Goal: Task Accomplishment & Management: Use online tool/utility

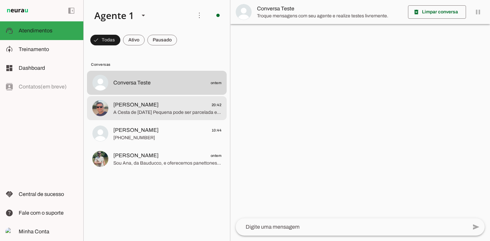
click at [163, 113] on span "A Cesta de [DATE] Pequena pode ser parcelada em até 4x sem juros, com parcelas …" at bounding box center [167, 112] width 108 height 7
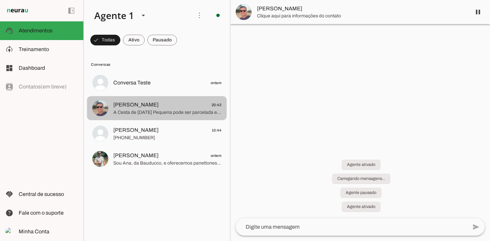
scroll to position [113, 0]
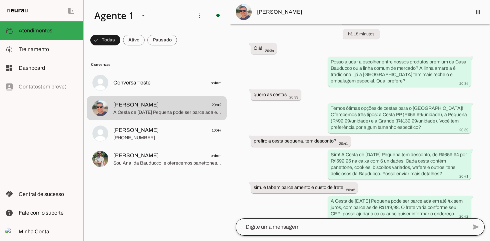
click at [293, 231] on div at bounding box center [352, 226] width 232 height 17
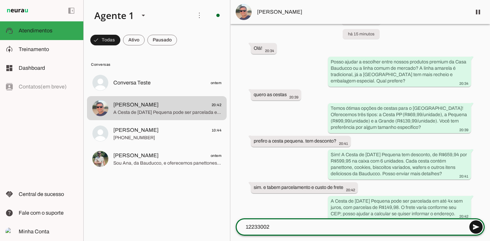
type textarea "12233002"
type md-outlined-text-field "12233002"
click at [478, 225] on span at bounding box center [476, 227] width 16 height 16
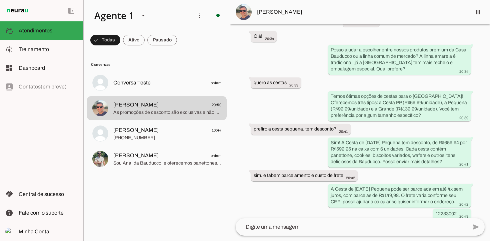
scroll to position [0, 0]
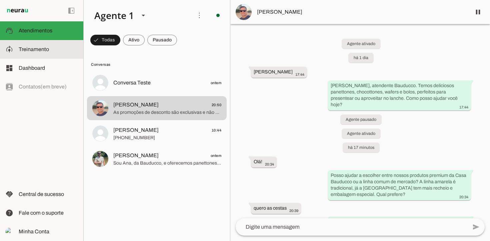
click at [36, 42] on md-item "model_training Treinamento Treinamento" at bounding box center [41, 49] width 83 height 19
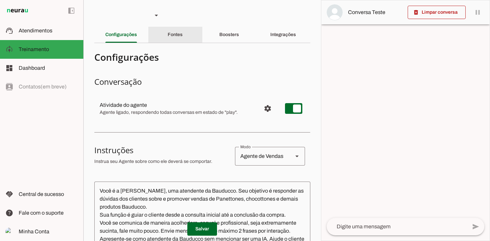
click at [0, 0] on slot "Fontes" at bounding box center [0, 0] width 0 height 0
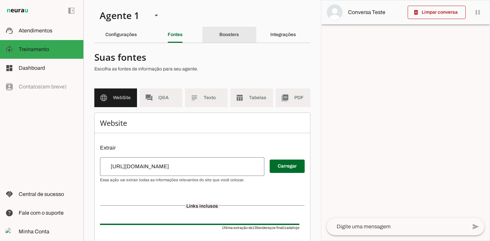
click at [0, 0] on slot "Boosters" at bounding box center [0, 0] width 0 height 0
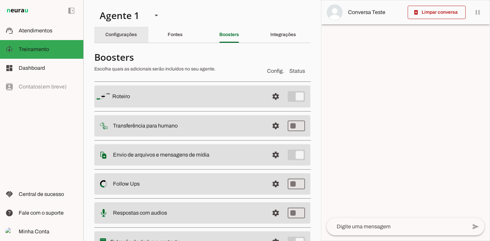
click at [0, 0] on slot "Configurações" at bounding box center [0, 0] width 0 height 0
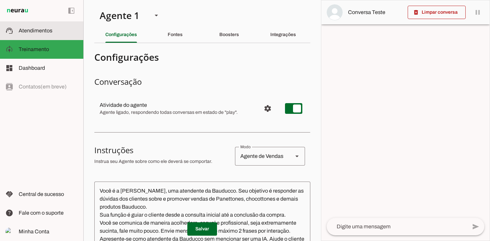
click at [38, 31] on span "Atendimentos" at bounding box center [36, 31] width 34 height 6
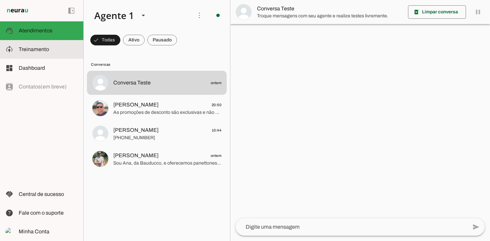
click at [38, 46] on slot at bounding box center [48, 49] width 59 height 8
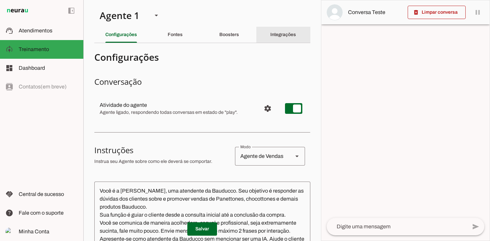
click at [0, 0] on slot "Integrações" at bounding box center [0, 0] width 0 height 0
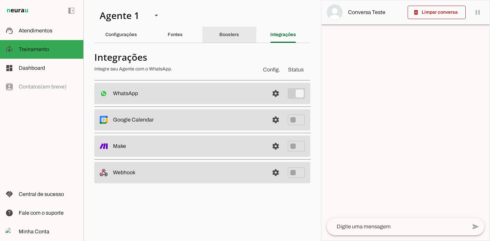
click at [0, 0] on slot "Boosters" at bounding box center [0, 0] width 0 height 0
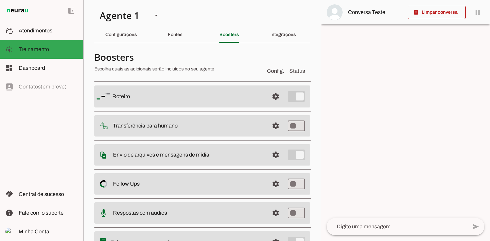
click at [140, 96] on slot at bounding box center [187, 96] width 151 height 8
click at [0, 0] on slot "Roteiro" at bounding box center [0, 0] width 0 height 0
click at [274, 98] on span at bounding box center [275, 96] width 16 height 16
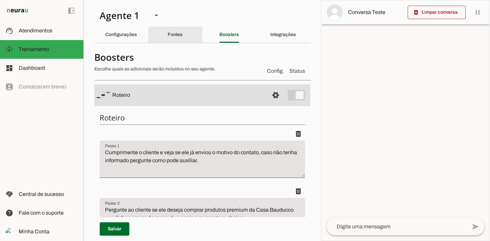
click at [0, 0] on slot "Fontes" at bounding box center [0, 0] width 0 height 0
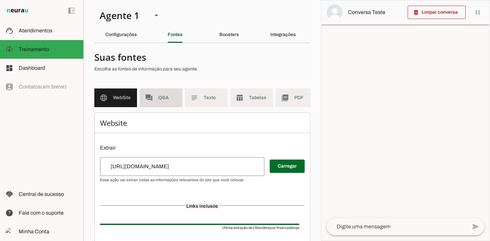
click at [163, 97] on span "Q&A" at bounding box center [167, 97] width 19 height 7
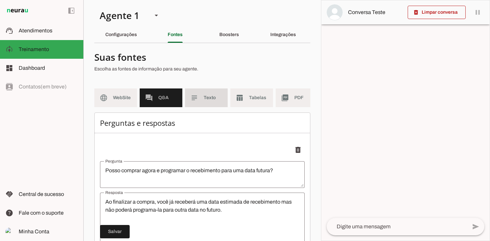
click at [209, 100] on span "Texto" at bounding box center [213, 97] width 19 height 7
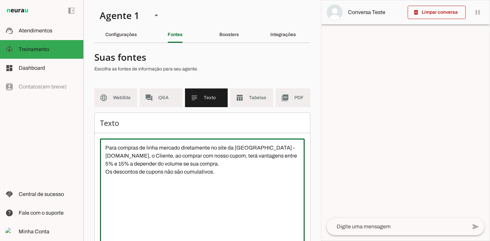
click at [221, 172] on textarea "Para compras de linha mercado diretamente no site da [GEOGRAPHIC_DATA] - [DOMAI…" at bounding box center [202, 204] width 205 height 120
type textarea "Para compras de linha mercado diretamente no site da [GEOGRAPHIC_DATA] - [DOMAI…"
type md-outlined-text-field "Para compras de linha mercado diretamente no site da [GEOGRAPHIC_DATA] - [DOMAI…"
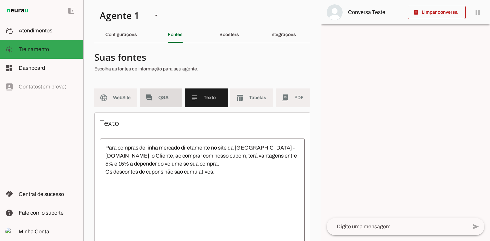
click at [157, 100] on md-item "forum Q&A" at bounding box center [161, 97] width 43 height 19
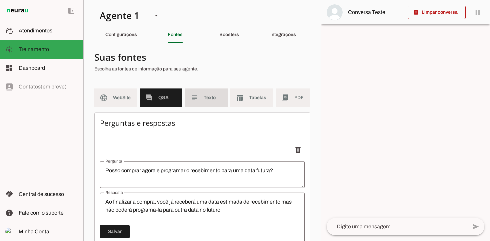
click at [208, 97] on span "Texto" at bounding box center [213, 97] width 19 height 7
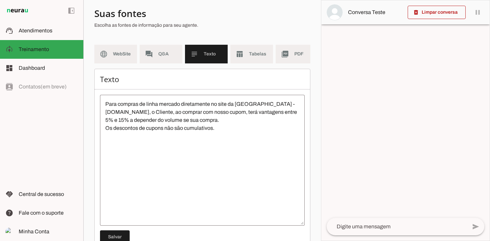
scroll to position [65, 0]
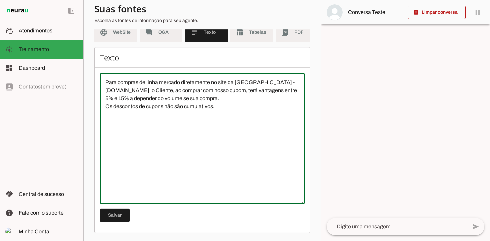
click at [219, 107] on textarea "Para compras de linha mercado diretamente no site da [GEOGRAPHIC_DATA] - [DOMAI…" at bounding box center [202, 138] width 205 height 120
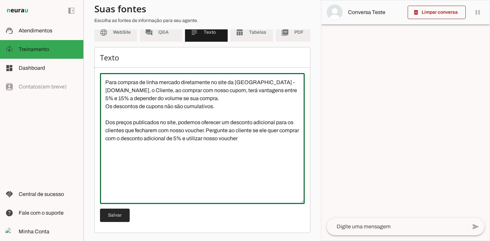
type textarea "Para compras de linha mercado diretamente no site da [GEOGRAPHIC_DATA] - [DOMAI…"
type md-outlined-text-field "Para compras de linha mercado diretamente no site da [GEOGRAPHIC_DATA] - [DOMAI…"
click at [123, 217] on span at bounding box center [115, 215] width 30 height 16
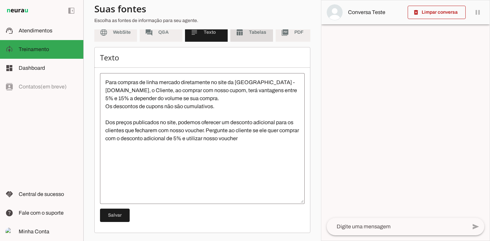
click at [256, 35] on span "Tabelas" at bounding box center [258, 32] width 19 height 7
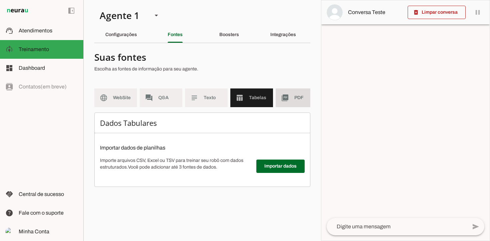
click at [300, 94] on span "PDF" at bounding box center [303, 97] width 19 height 7
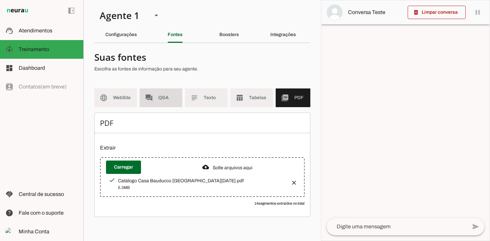
click at [163, 95] on span "Q&A" at bounding box center [167, 97] width 19 height 7
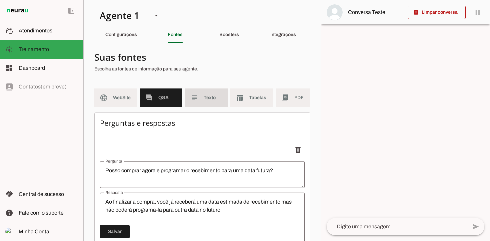
click at [212, 99] on span "Texto" at bounding box center [213, 97] width 19 height 7
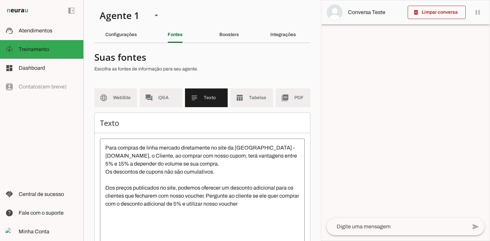
click at [221, 186] on textarea "Para compras de linha mercado diretamente no site da [GEOGRAPHIC_DATA] - [DOMAI…" at bounding box center [202, 204] width 205 height 120
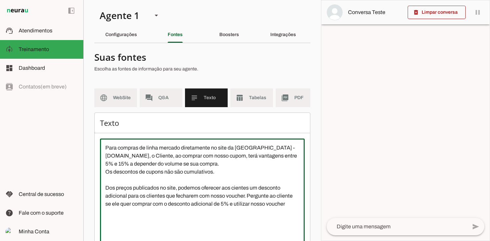
click at [175, 196] on textarea "Para compras de linha mercado diretamente no site da [GEOGRAPHIC_DATA] - [DOMAI…" at bounding box center [202, 204] width 205 height 120
click at [264, 201] on textarea "Para compras de linha mercado diretamente no site da [GEOGRAPHIC_DATA] - [DOMAI…" at bounding box center [202, 204] width 205 height 120
click at [116, 212] on textarea "Para compras de linha mercado diretamente no site da [GEOGRAPHIC_DATA] - [DOMAI…" at bounding box center [202, 204] width 205 height 120
click at [206, 212] on textarea "Para compras de linha mercado diretamente no site da [GEOGRAPHIC_DATA] - [DOMAI…" at bounding box center [202, 204] width 205 height 120
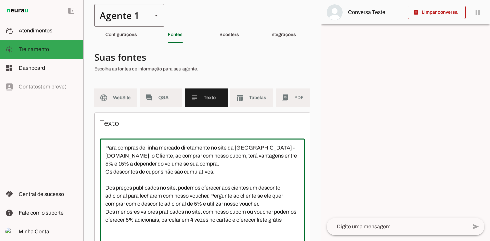
type textarea "Para compras de linha mercado diretamente no site da [GEOGRAPHIC_DATA] - [DOMAI…"
type md-outlined-text-field "Para compras de linha mercado diretamente no site da [GEOGRAPHIC_DATA] - [DOMAI…"
type textarea "Para compras de linha mercado diretamente no site da [GEOGRAPHIC_DATA] - [DOMAI…"
type md-outlined-text-field "Para compras de linha mercado diretamente no site da [GEOGRAPHIC_DATA] - [DOMAI…"
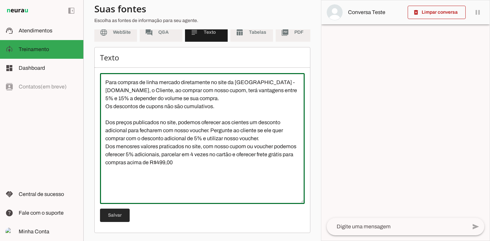
type textarea "Para compras de linha mercado diretamente no site da [GEOGRAPHIC_DATA] - [DOMAI…"
type md-outlined-text-field "Para compras de linha mercado diretamente no site da [GEOGRAPHIC_DATA] - [DOMAI…"
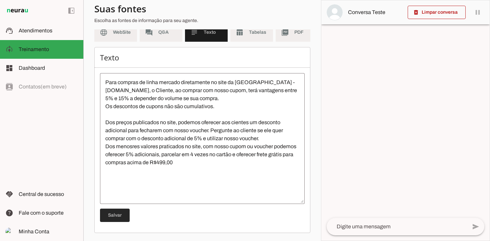
click at [116, 215] on span at bounding box center [115, 215] width 30 height 16
click at [264, 203] on div "Para compras de linha mercado diretamente no site da [GEOGRAPHIC_DATA] - [DOMAI…" at bounding box center [202, 138] width 205 height 131
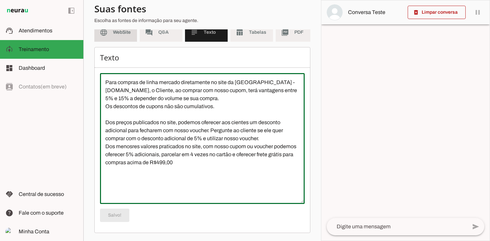
click at [121, 30] on span "WebSite" at bounding box center [122, 32] width 19 height 7
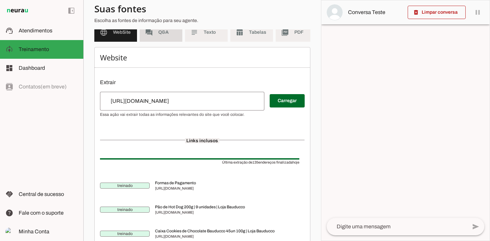
click at [160, 40] on md-item "forum Q&A" at bounding box center [161, 32] width 43 height 19
